Goal: Navigation & Orientation: Find specific page/section

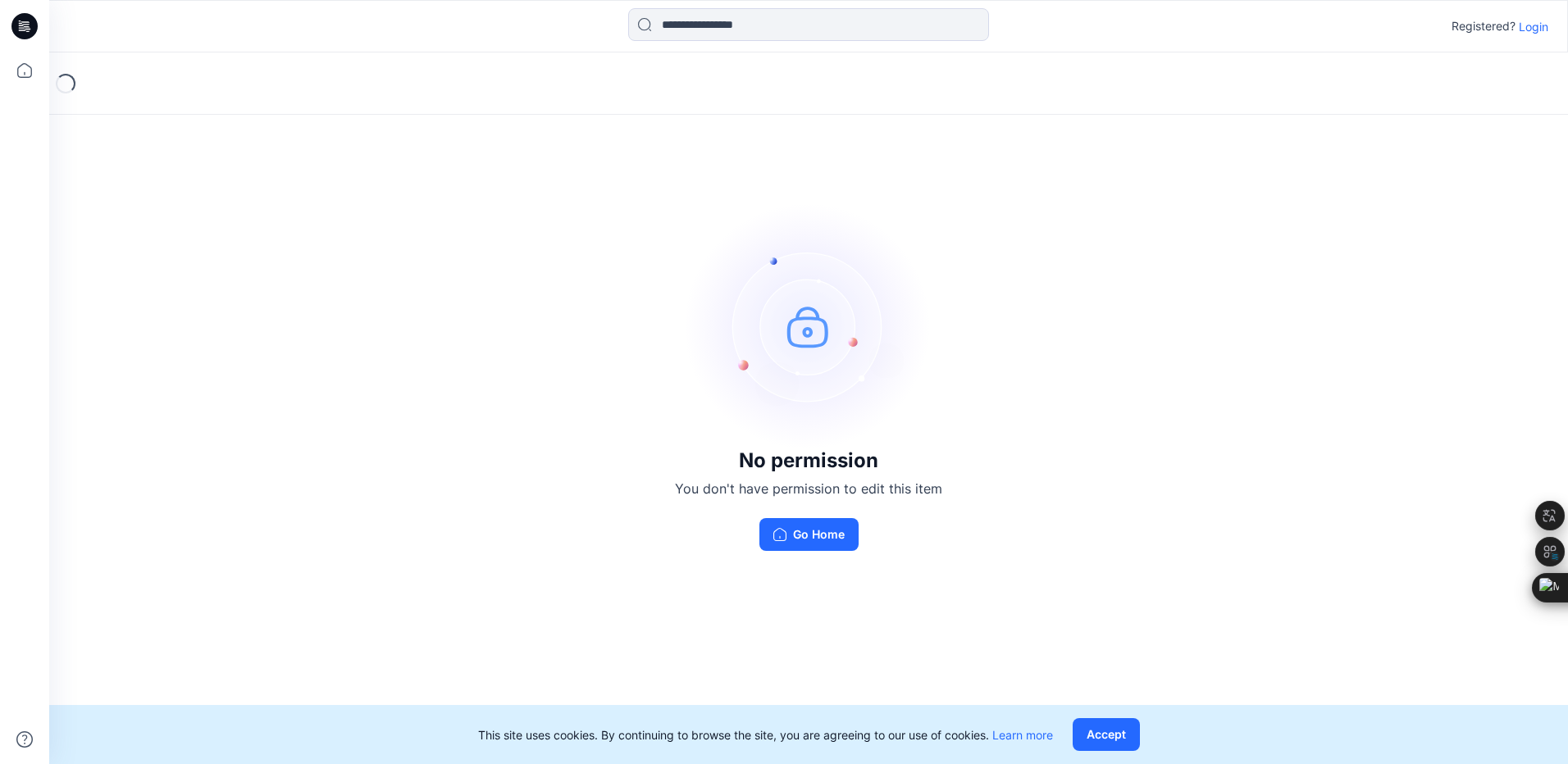
click at [1534, 24] on p "Login" at bounding box center [1533, 27] width 30 height 17
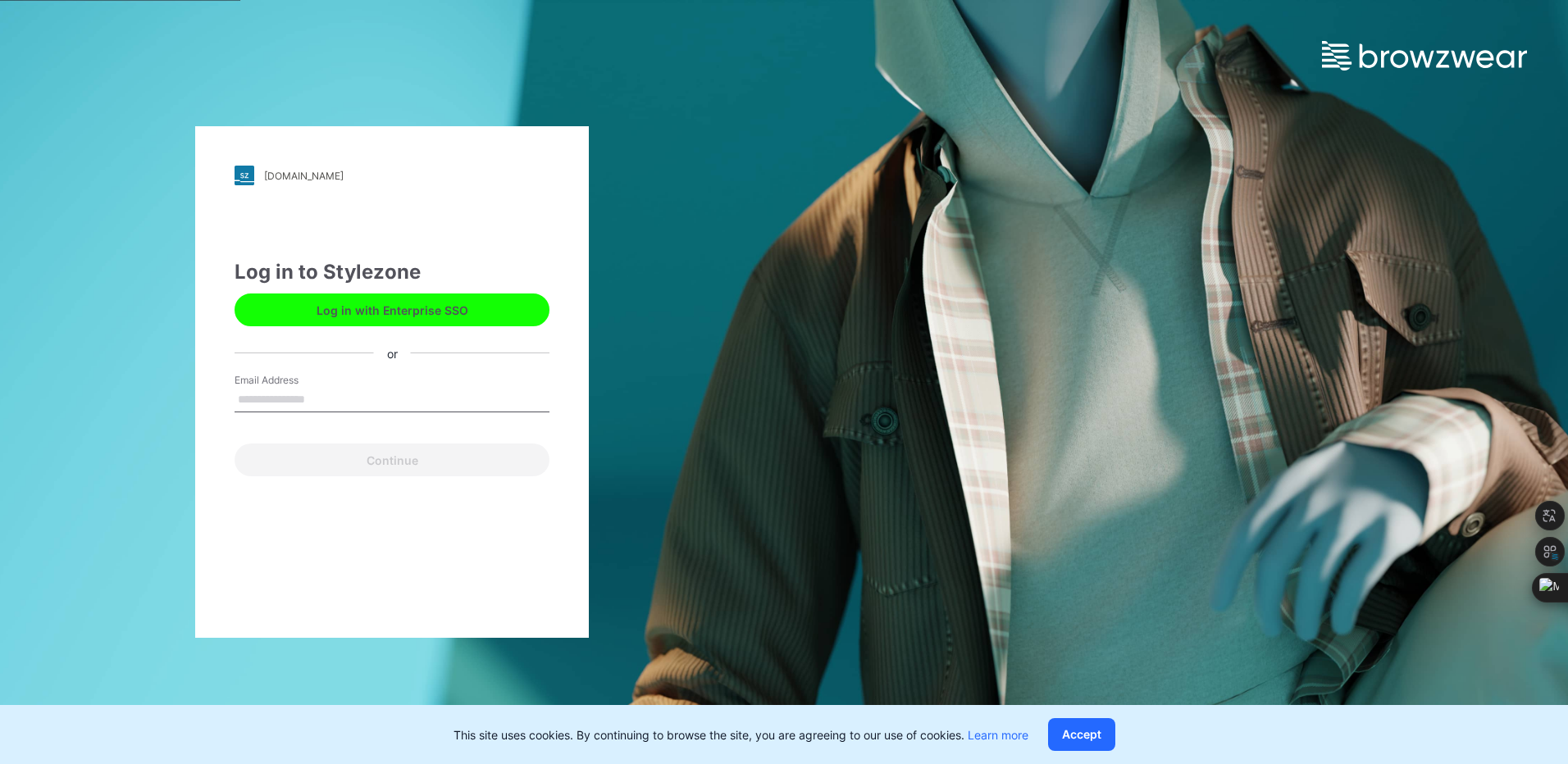
click at [275, 398] on input "Email Address" at bounding box center [392, 400] width 315 height 25
type input "**********"
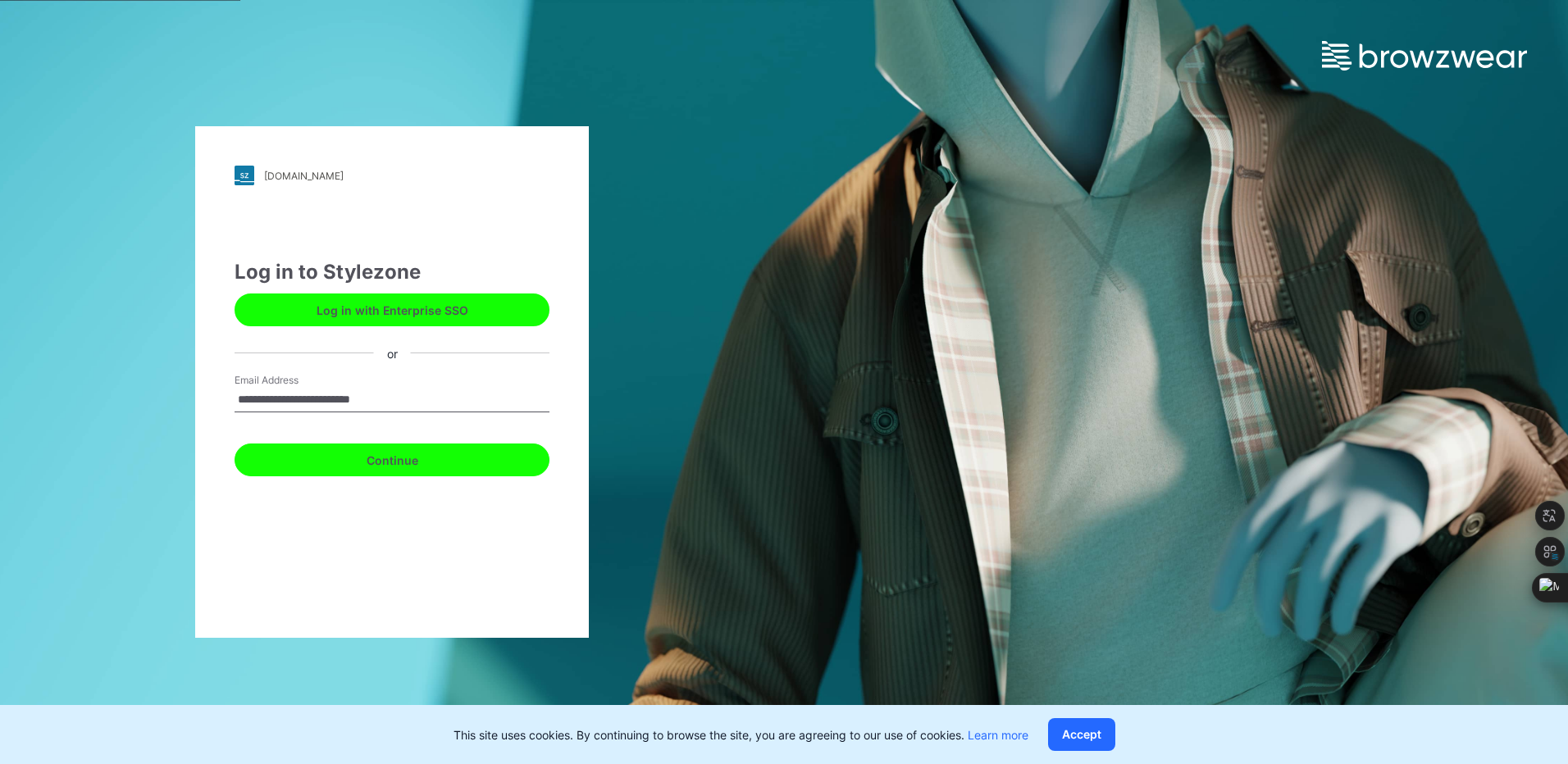
click at [321, 458] on button "Continue" at bounding box center [392, 460] width 315 height 33
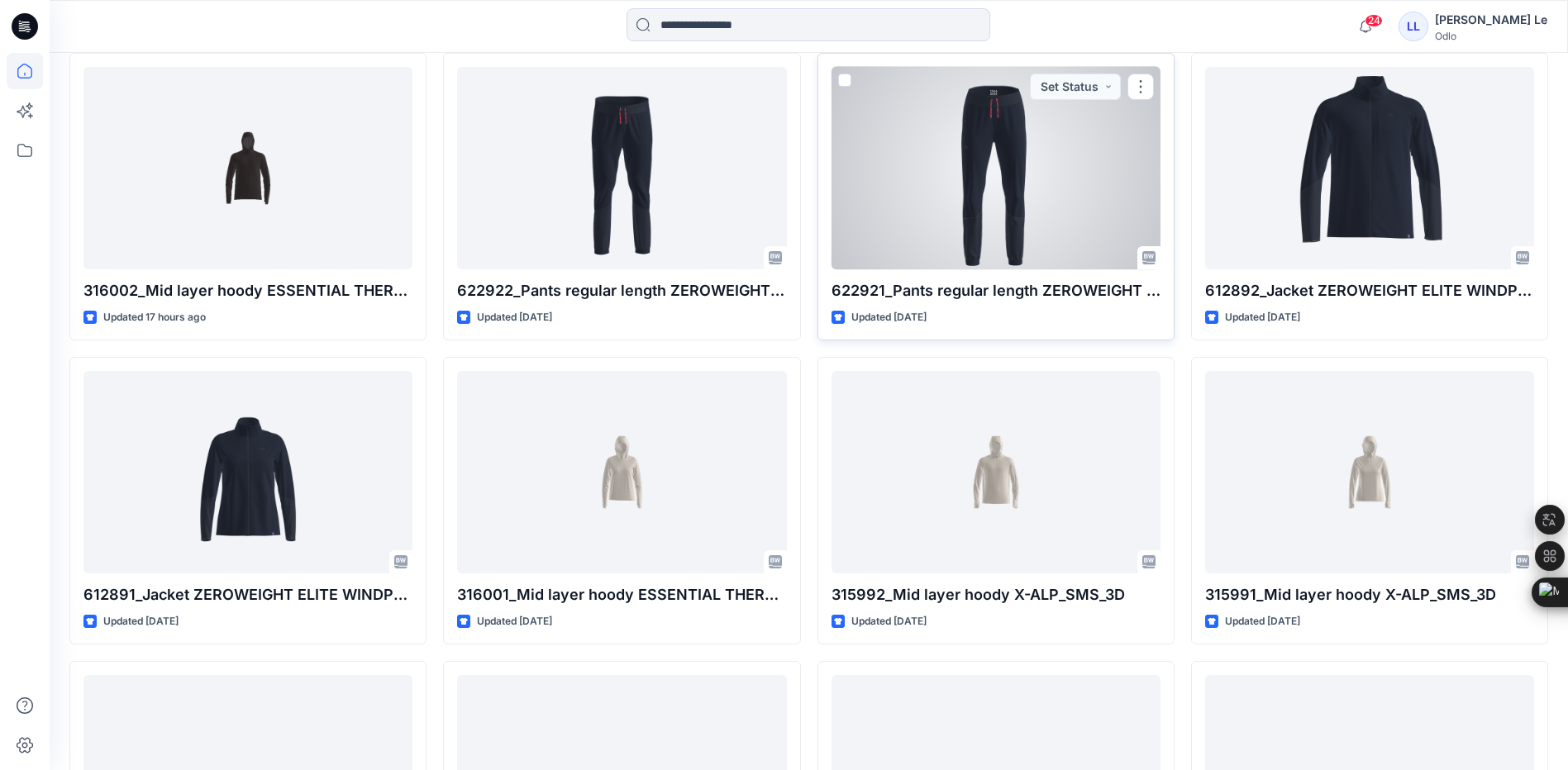
scroll to position [826, 0]
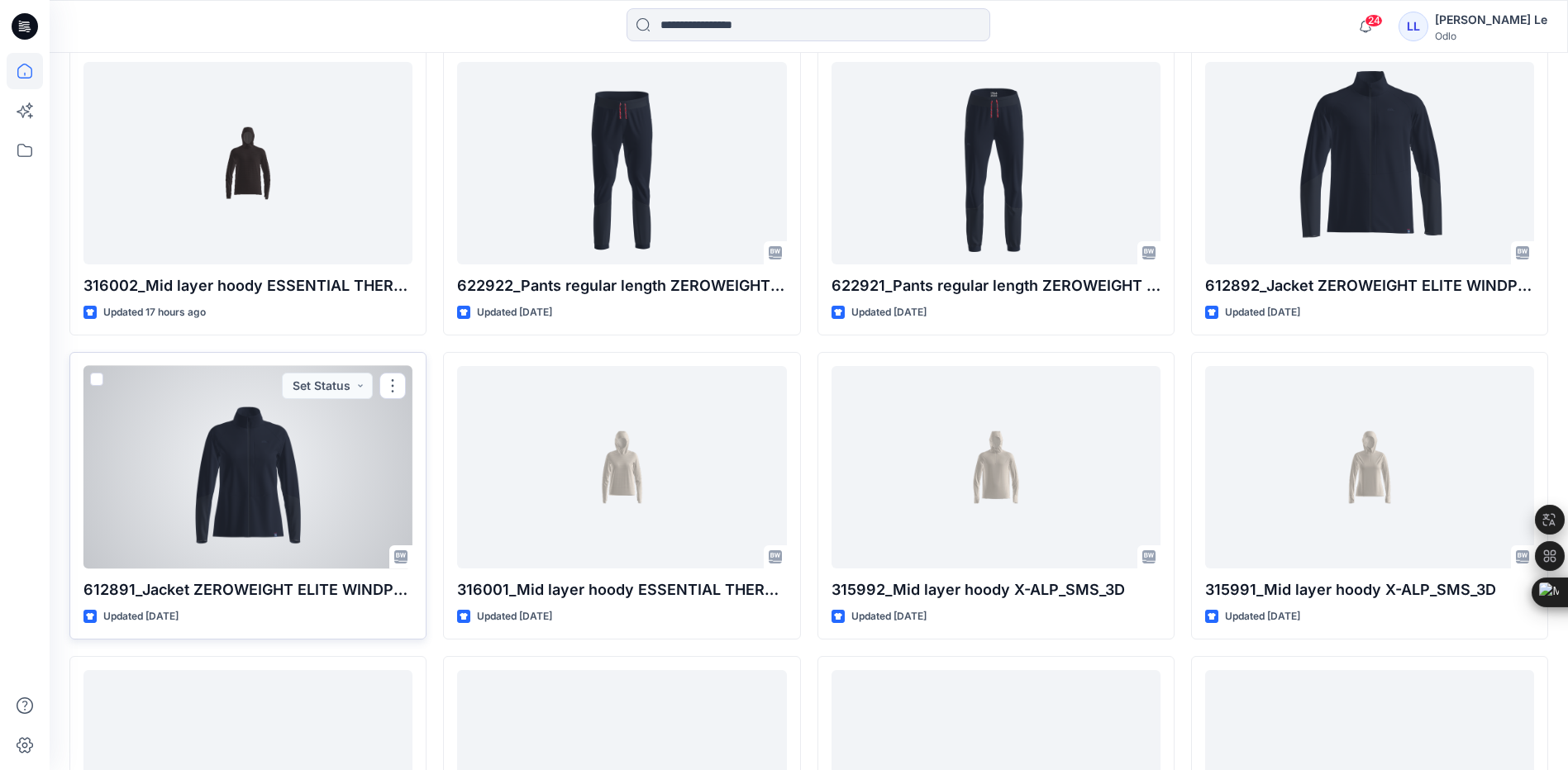
click at [289, 480] on div at bounding box center [247, 466] width 329 height 203
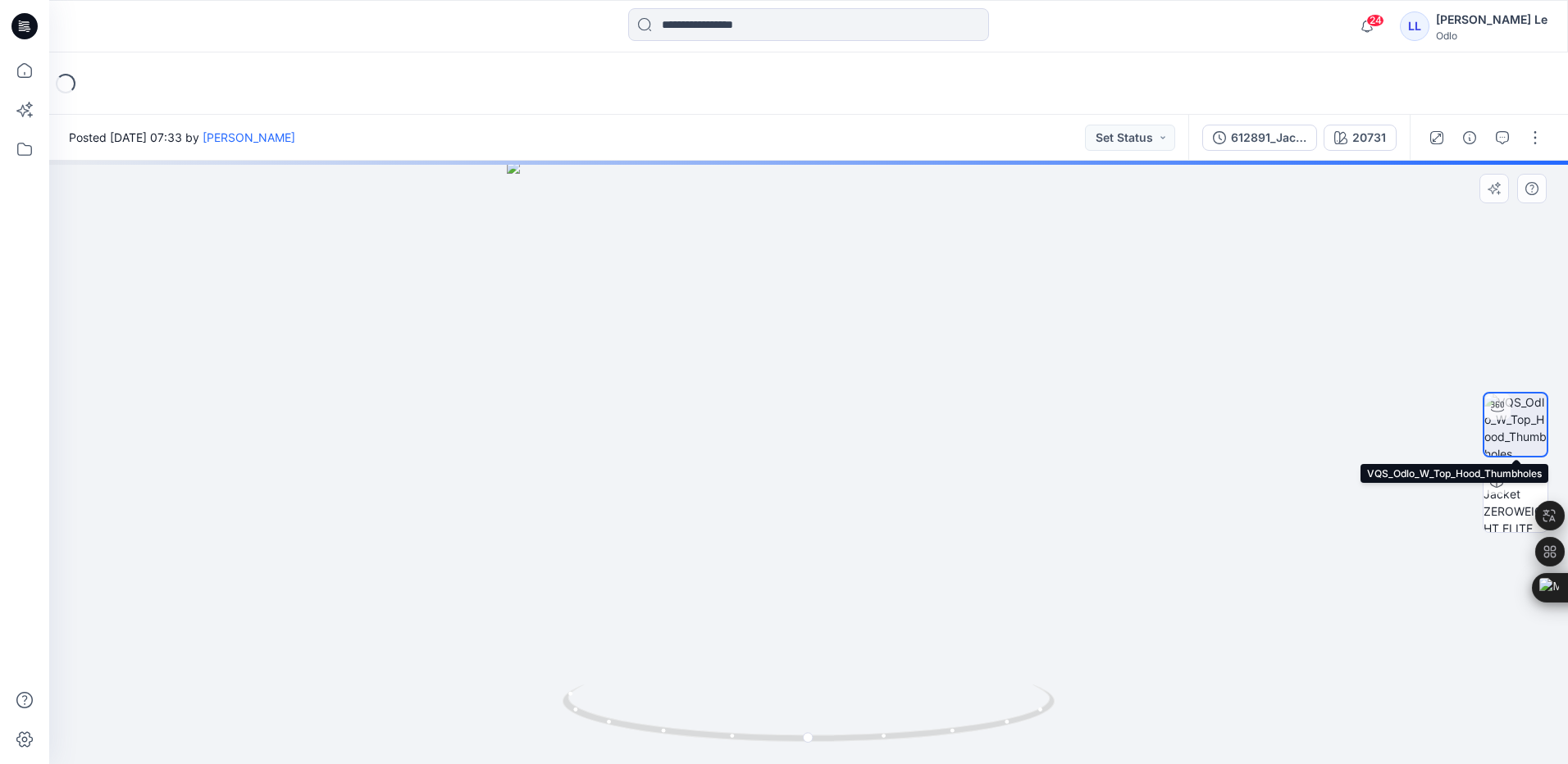
click at [1504, 421] on img at bounding box center [1515, 424] width 63 height 63
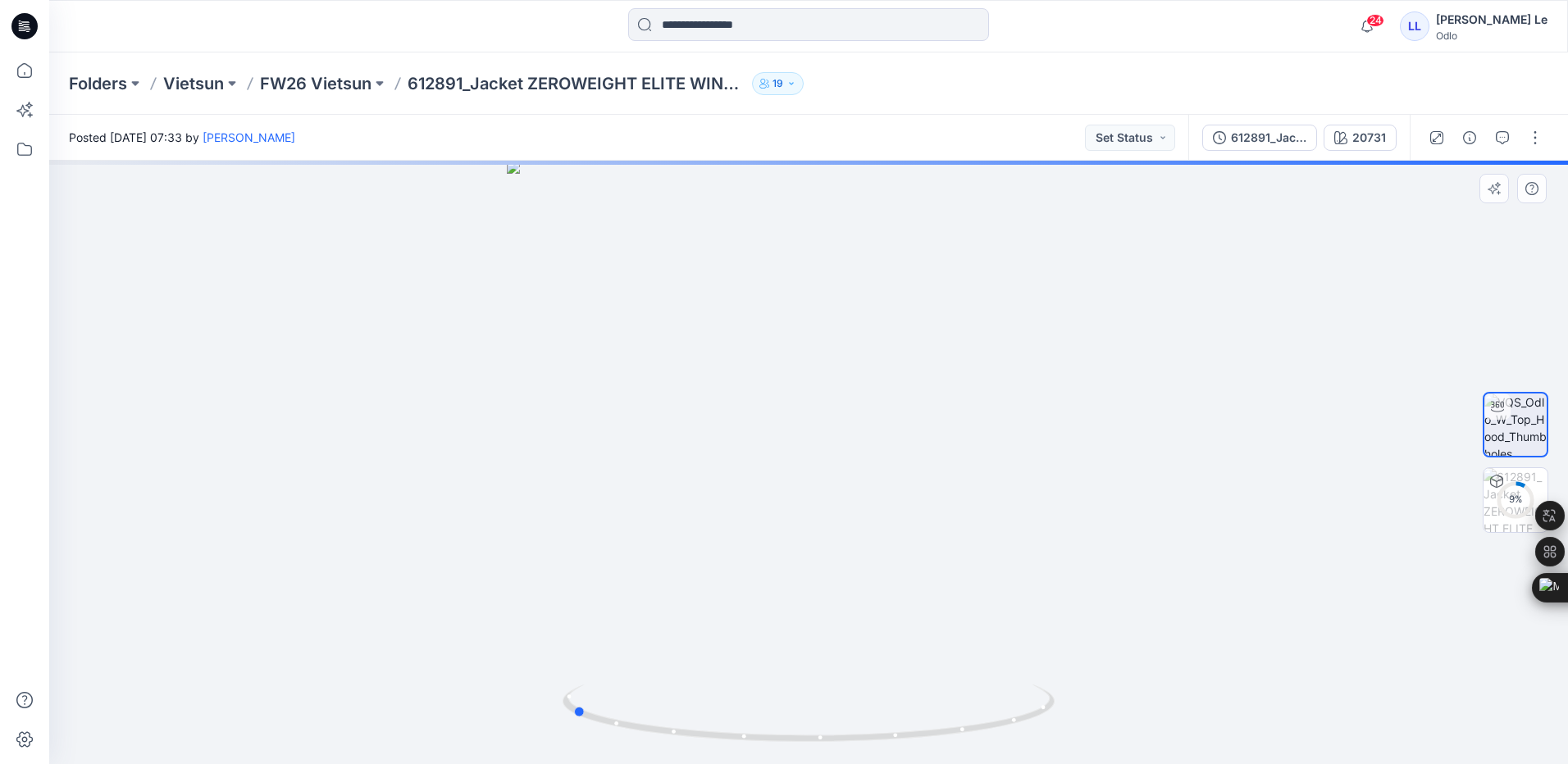
drag, startPoint x: 828, startPoint y: 743, endPoint x: 1066, endPoint y: 724, distance: 238.8
click at [1066, 724] on div at bounding box center [809, 462] width 1519 height 603
drag, startPoint x: 833, startPoint y: 393, endPoint x: 875, endPoint y: 768, distance: 377.3
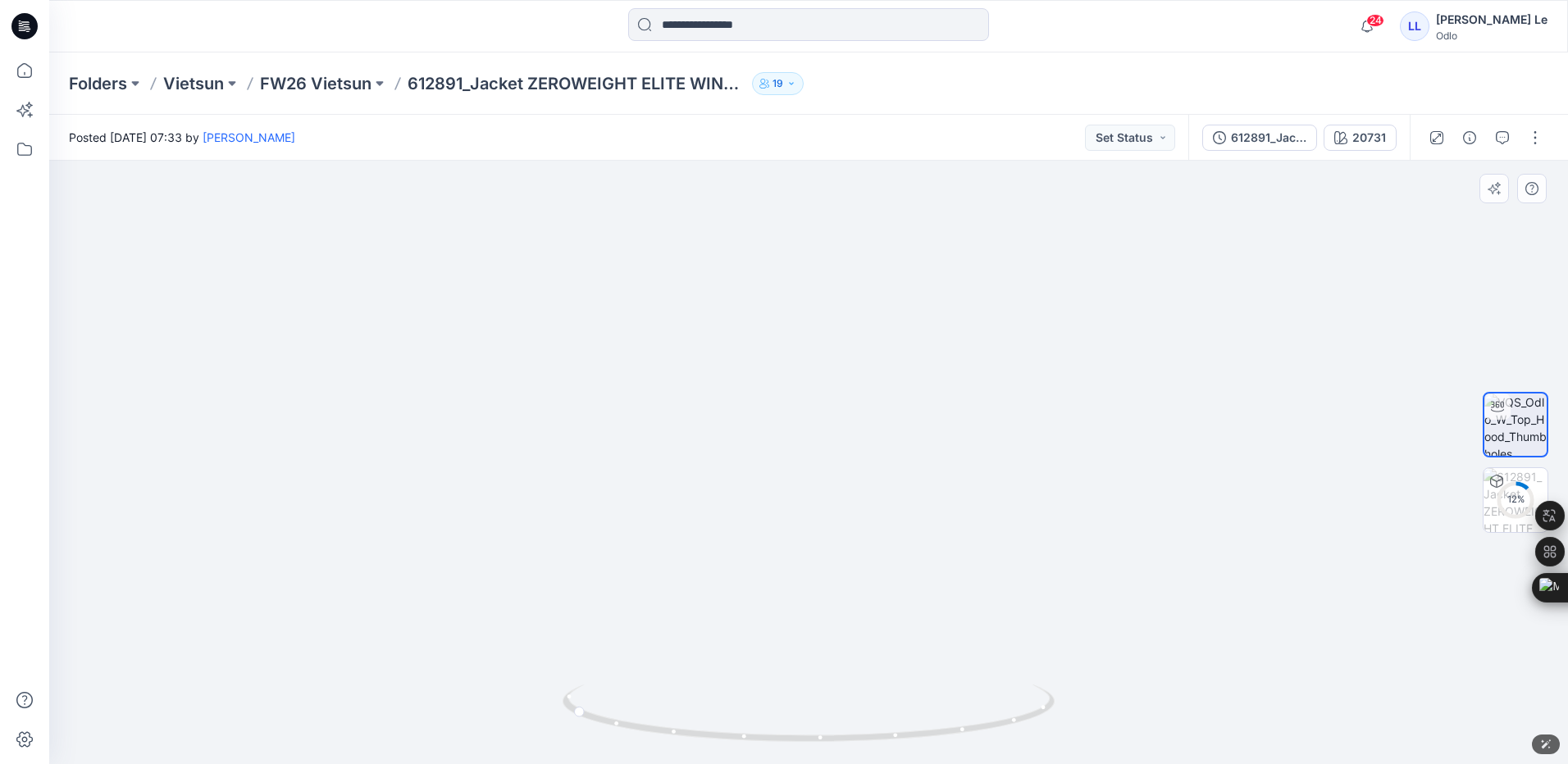
drag, startPoint x: 762, startPoint y: 389, endPoint x: 782, endPoint y: 584, distance: 196.0
drag, startPoint x: 811, startPoint y: 568, endPoint x: 802, endPoint y: 209, distance: 359.1
drag, startPoint x: 940, startPoint y: 302, endPoint x: 939, endPoint y: 362, distance: 60.0
drag, startPoint x: 656, startPoint y: 321, endPoint x: 636, endPoint y: 630, distance: 309.6
click at [296, 85] on p "FW26 Vietsun" at bounding box center [316, 84] width 112 height 23
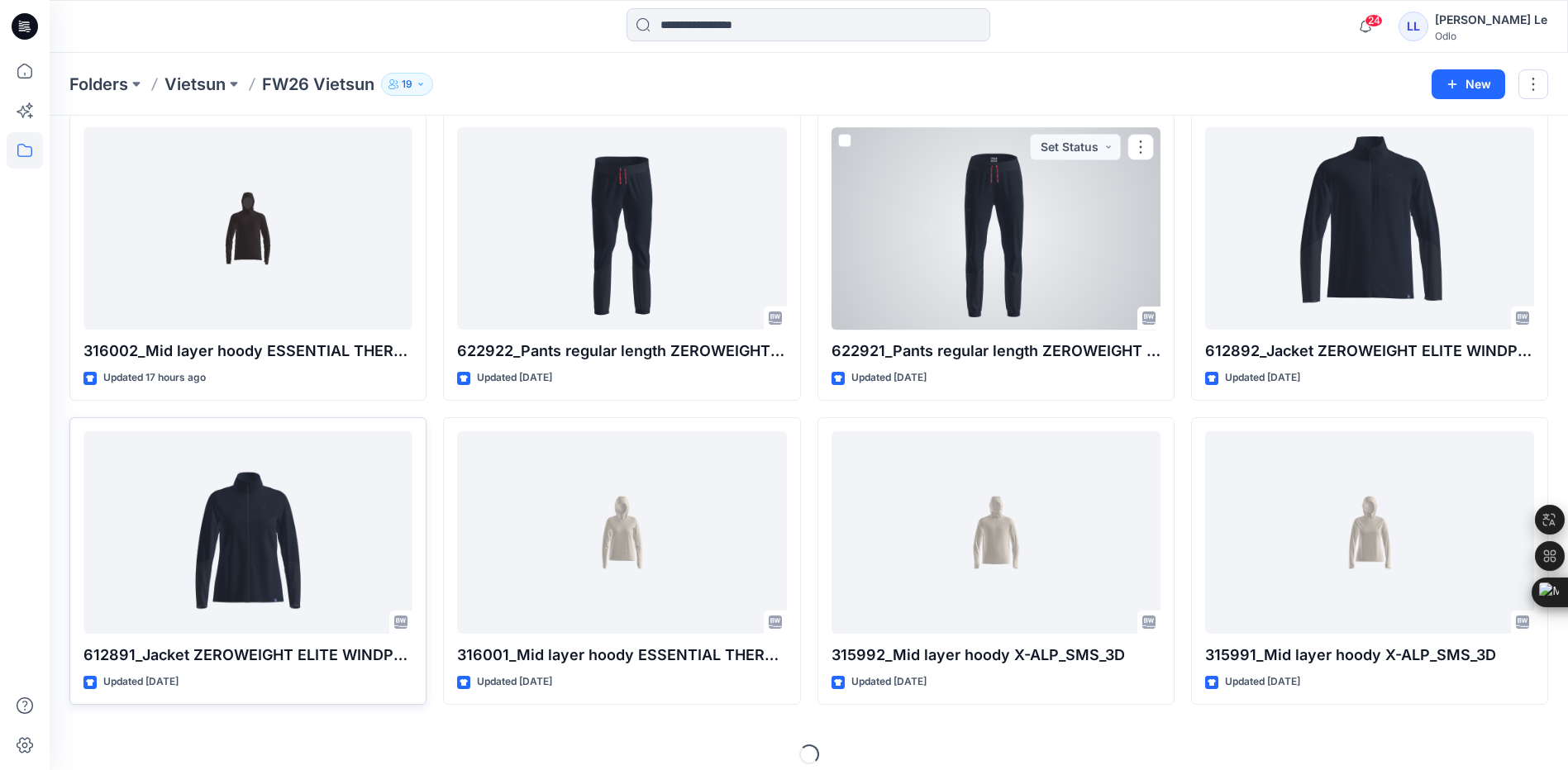
scroll to position [390, 0]
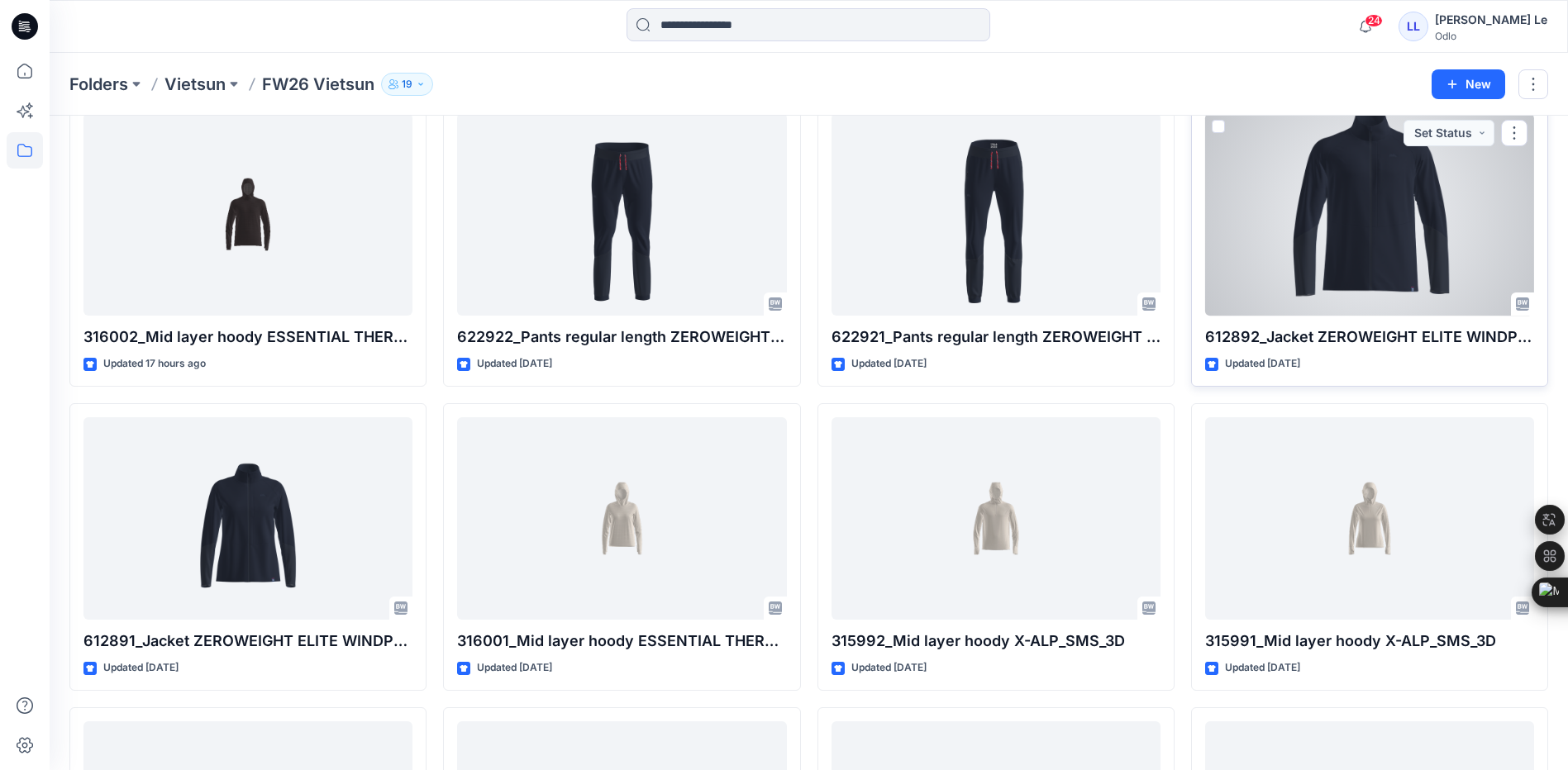
click at [1362, 251] on div at bounding box center [1369, 214] width 329 height 203
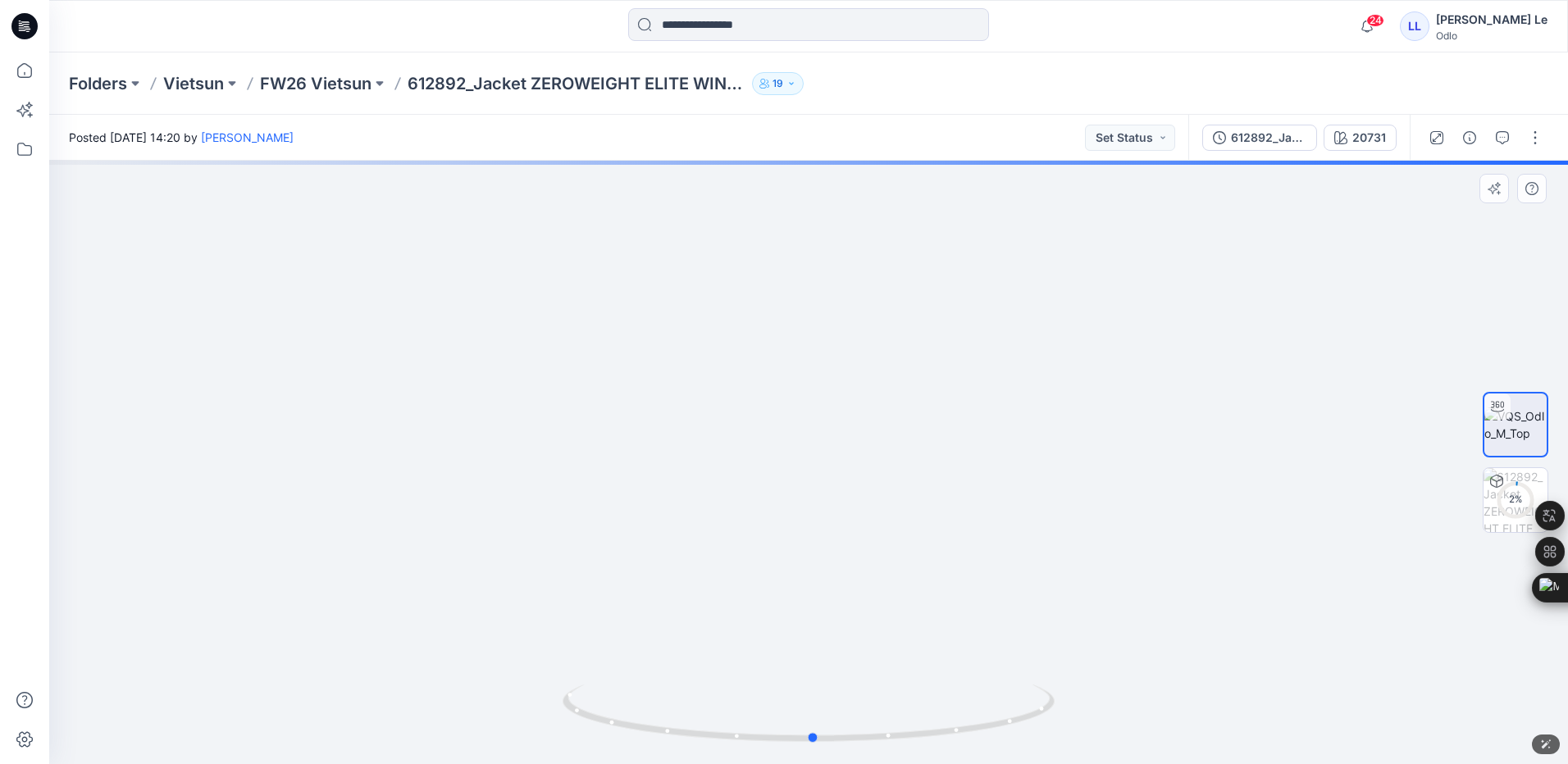
drag, startPoint x: 879, startPoint y: 313, endPoint x: 868, endPoint y: 384, distance: 71.8
drag, startPoint x: 802, startPoint y: 214, endPoint x: 796, endPoint y: 498, distance: 284.1
drag, startPoint x: 797, startPoint y: 212, endPoint x: 799, endPoint y: 393, distance: 181.0
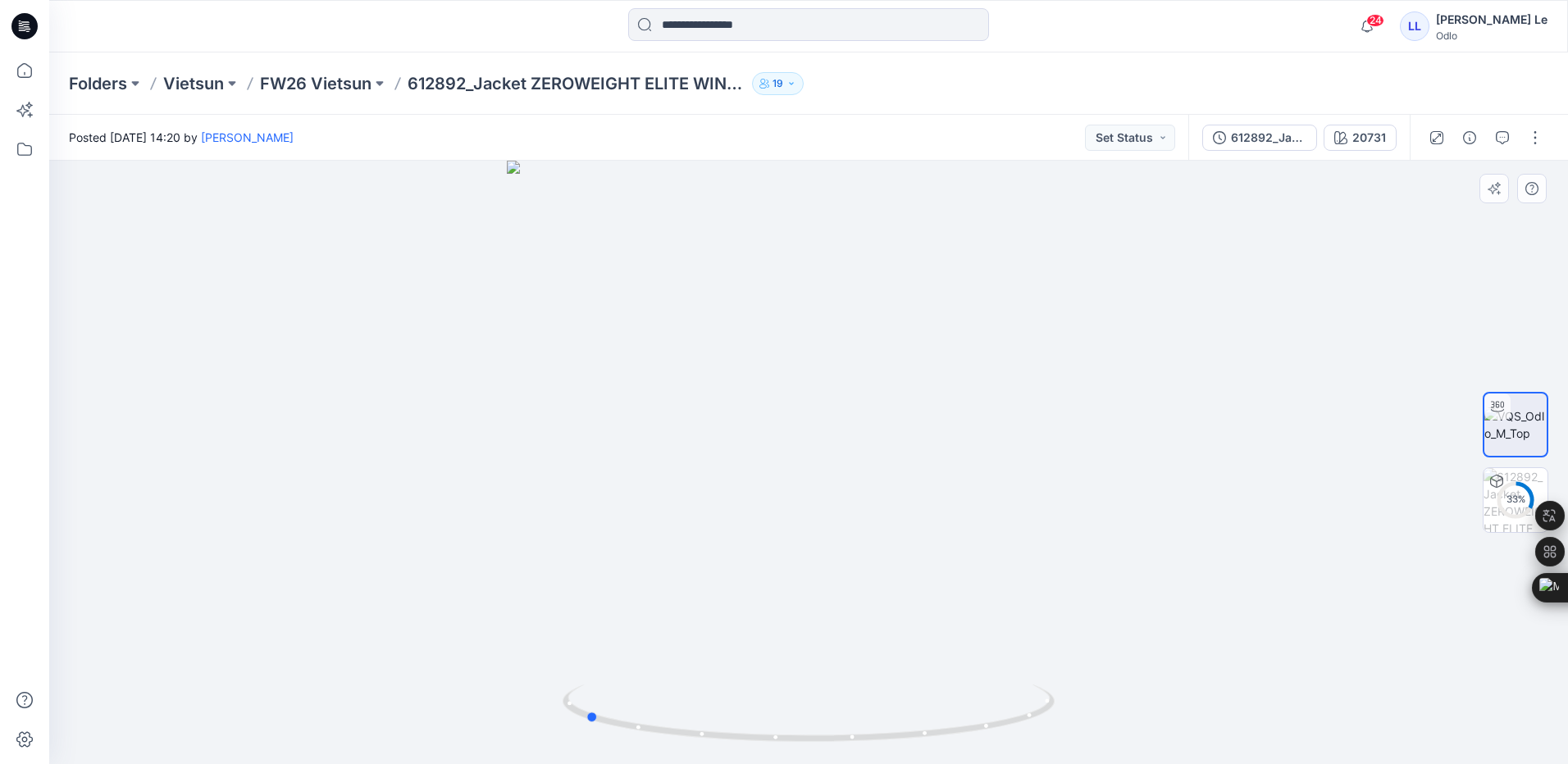
drag, startPoint x: 818, startPoint y: 738, endPoint x: 1081, endPoint y: 727, distance: 263.2
click at [1081, 727] on div at bounding box center [809, 462] width 1519 height 603
drag, startPoint x: 860, startPoint y: 658, endPoint x: 849, endPoint y: 211, distance: 447.1
drag, startPoint x: 838, startPoint y: 652, endPoint x: 831, endPoint y: 306, distance: 346.1
drag, startPoint x: 841, startPoint y: 624, endPoint x: 883, endPoint y: 203, distance: 423.1
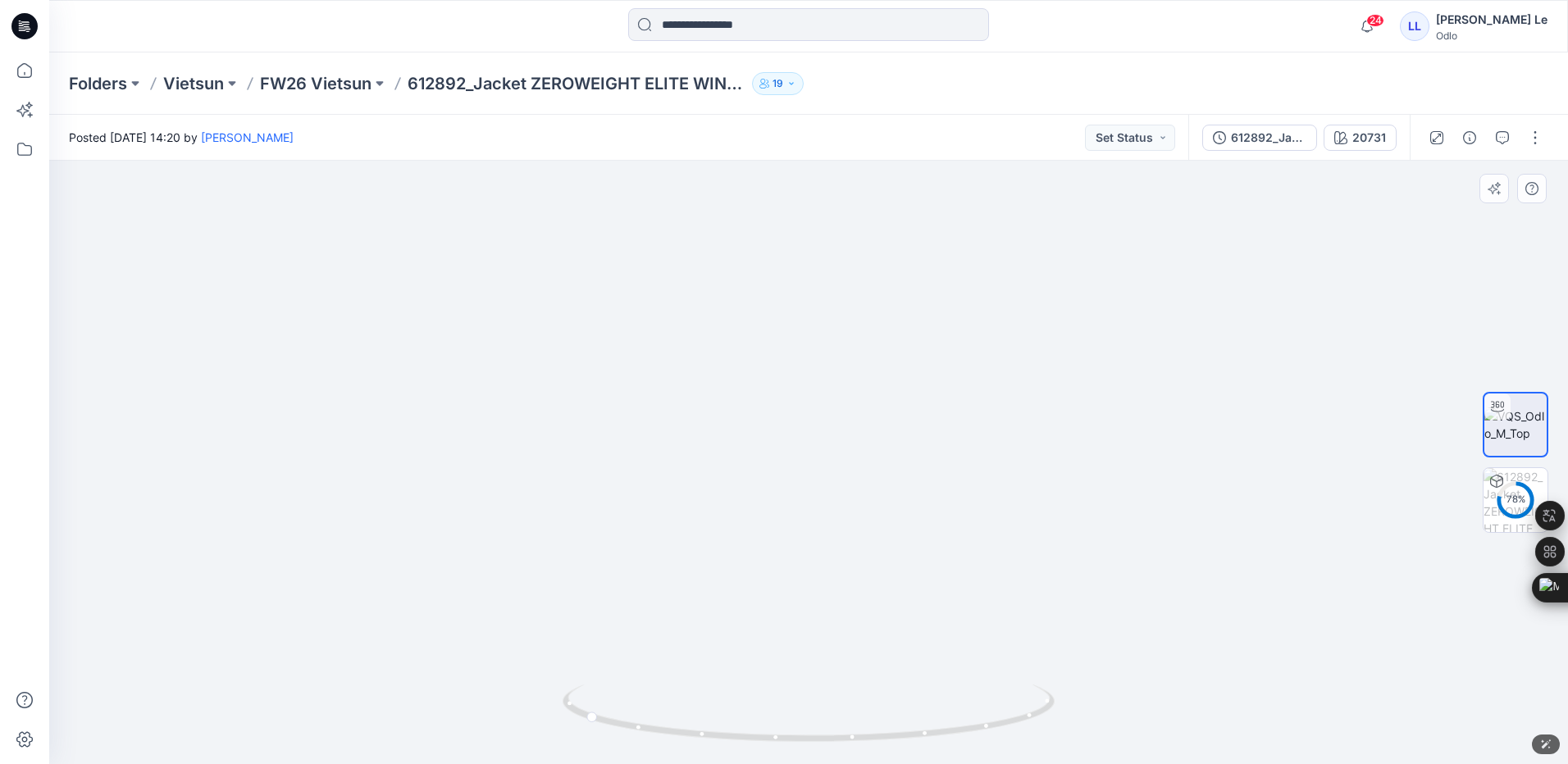
drag, startPoint x: 780, startPoint y: 600, endPoint x: 784, endPoint y: 346, distance: 254.0
drag, startPoint x: 705, startPoint y: 739, endPoint x: 1004, endPoint y: 729, distance: 299.2
click at [1004, 729] on icon at bounding box center [811, 716] width 497 height 62
click at [296, 83] on p "FW26 Vietsun" at bounding box center [316, 84] width 112 height 23
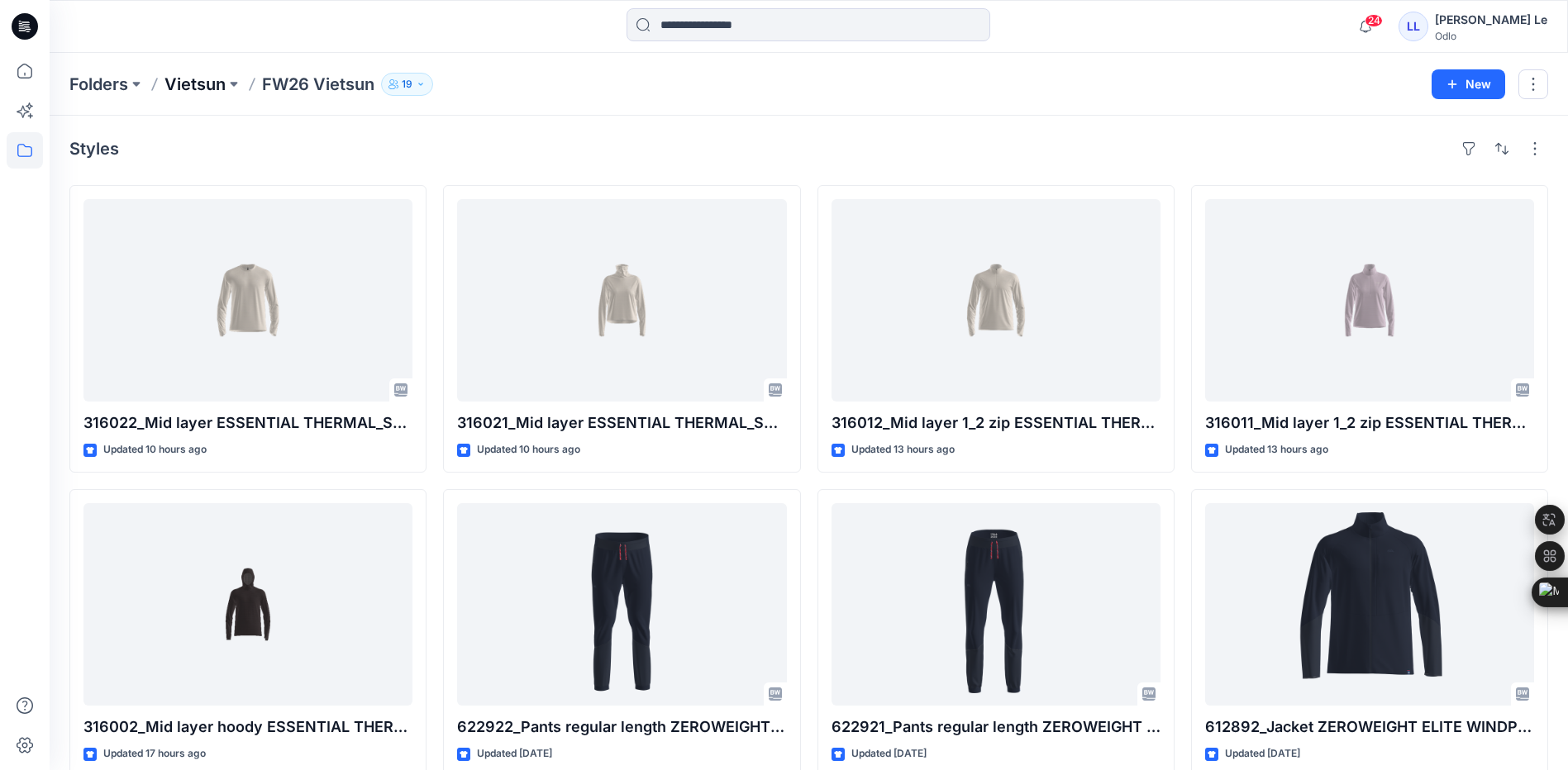
click at [214, 80] on p "Vietsun" at bounding box center [195, 84] width 61 height 23
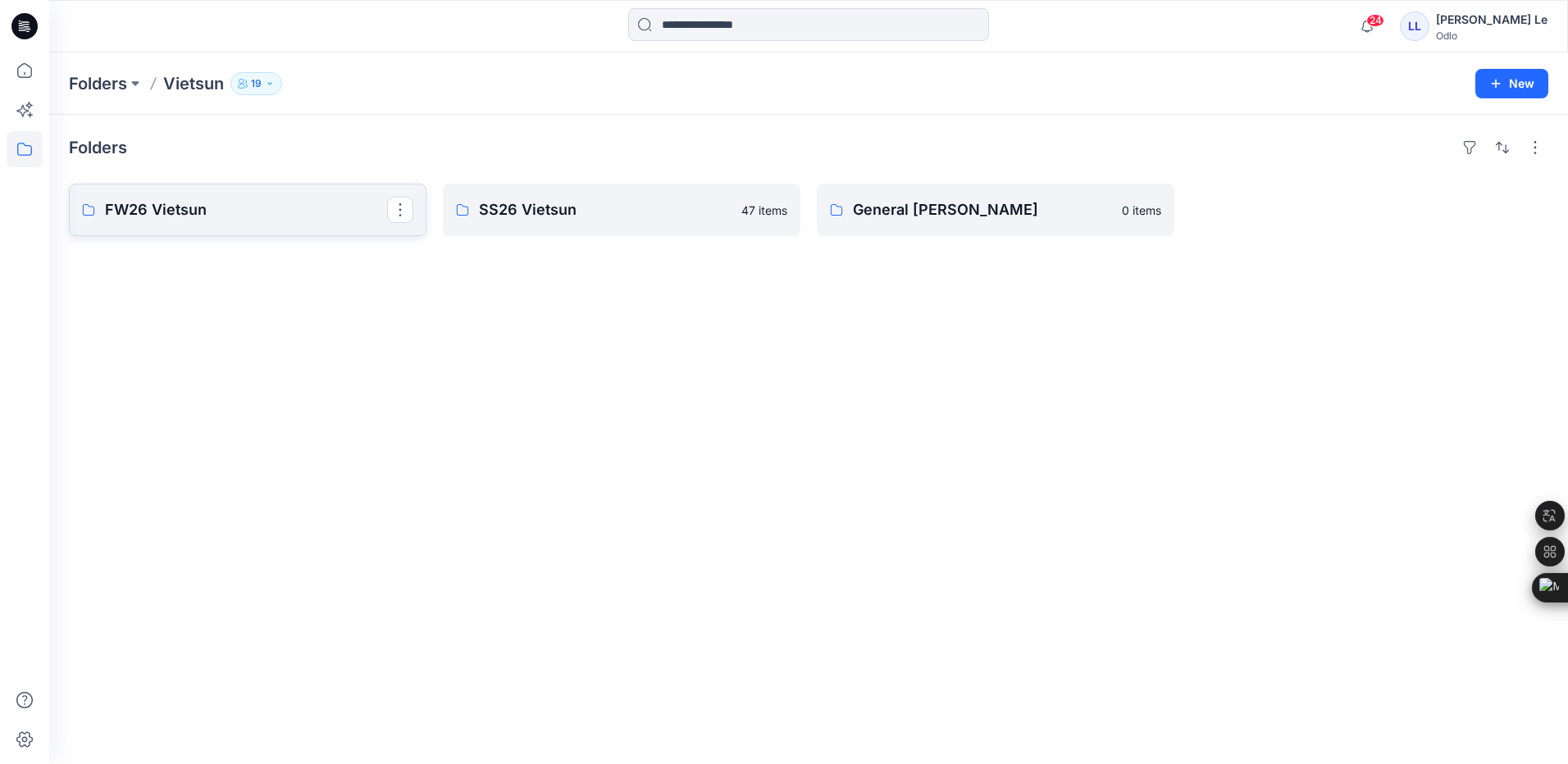
click at [241, 201] on p "FW26 Vietsun" at bounding box center [245, 210] width 282 height 23
click at [623, 398] on div "Folders FW26 Vietsun 30 items SS26 Vietsun 47 items General Vietsun 0 items" at bounding box center [809, 439] width 1519 height 649
click at [237, 435] on div "Folders FW26 Vietsun 30 items SS26 Vietsun 47 items General Vietsun 0 items" at bounding box center [809, 439] width 1519 height 649
